Goal: Transaction & Acquisition: Book appointment/travel/reservation

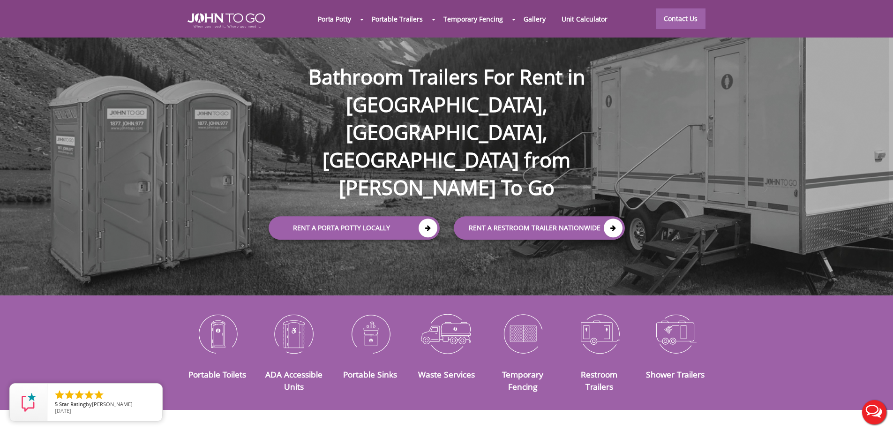
scroll to position [47, 0]
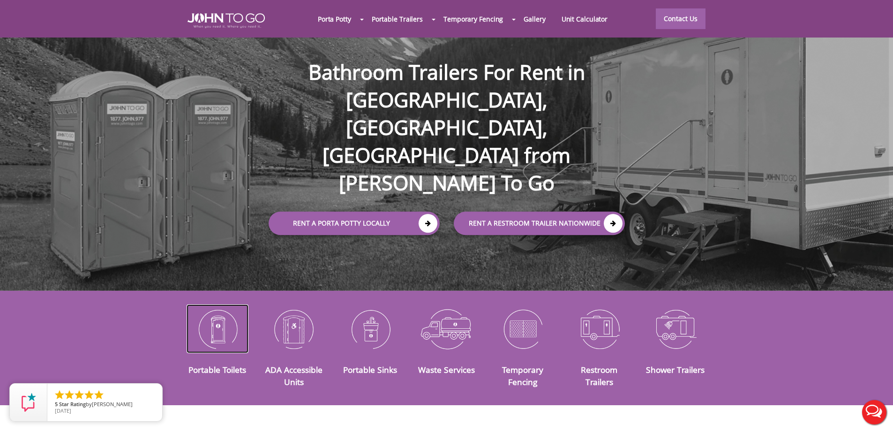
click at [213, 317] on img at bounding box center [218, 328] width 62 height 49
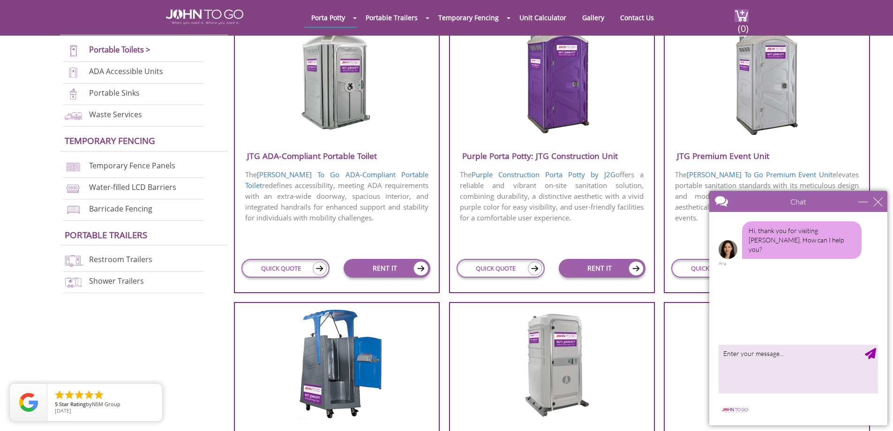
scroll to position [375, 0]
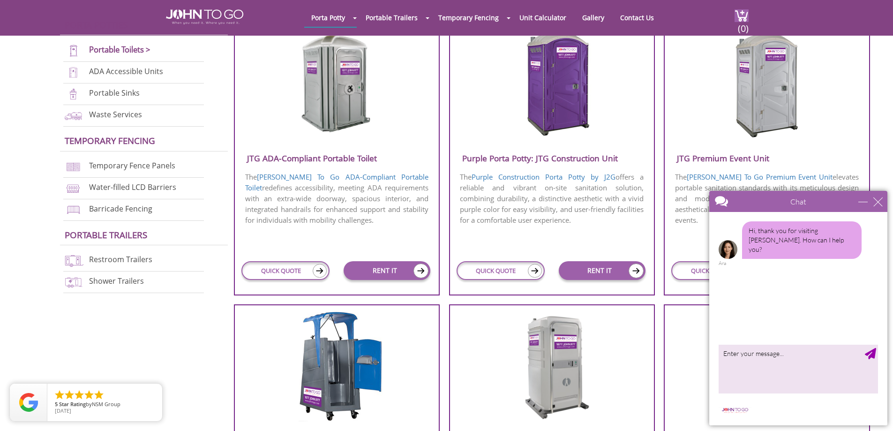
click at [779, 93] on img at bounding box center [767, 84] width 90 height 108
